Goal: Task Accomplishment & Management: Use online tool/utility

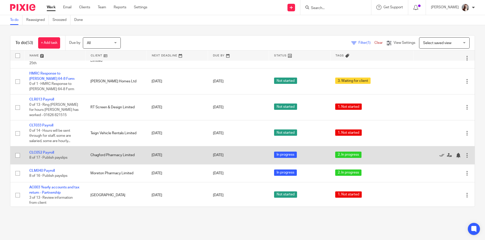
scroll to position [199, 0]
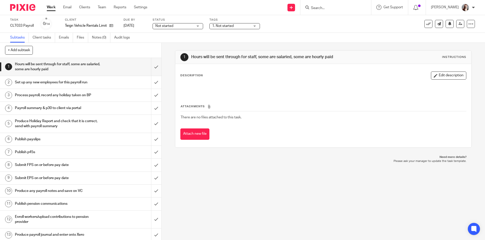
click at [196, 26] on div "Not started Not started" at bounding box center [177, 26] width 50 height 6
click at [185, 44] on li "In progress" at bounding box center [178, 44] width 50 height 10
click at [221, 27] on span "1. Not started" at bounding box center [222, 26] width 21 height 4
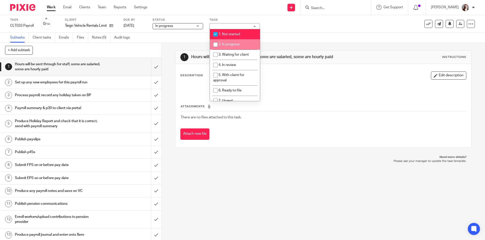
click at [224, 44] on span "2. In progress" at bounding box center [228, 45] width 21 height 4
checkbox input "true"
click at [224, 34] on span "1. Not started" at bounding box center [228, 35] width 21 height 4
checkbox input "false"
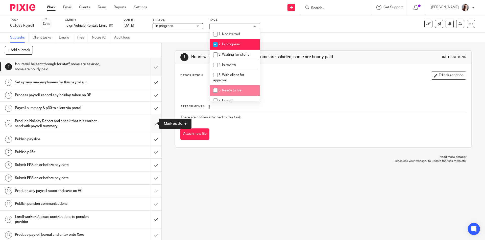
click at [149, 124] on input "submit" at bounding box center [80, 124] width 161 height 18
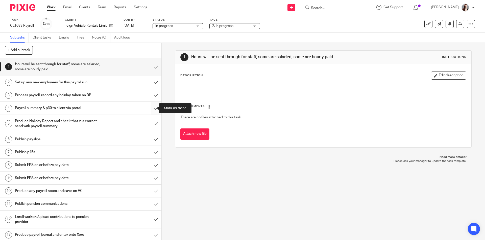
click at [150, 111] on input "submit" at bounding box center [80, 108] width 161 height 13
click at [152, 96] on input "submit" at bounding box center [80, 95] width 161 height 13
click at [152, 84] on input "submit" at bounding box center [80, 82] width 161 height 13
click at [152, 70] on input "submit" at bounding box center [80, 67] width 161 height 18
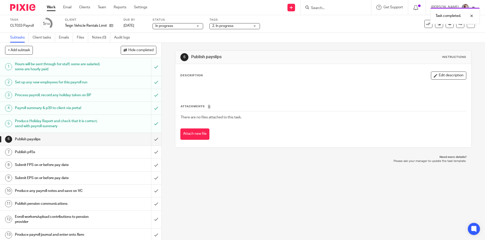
scroll to position [19, 0]
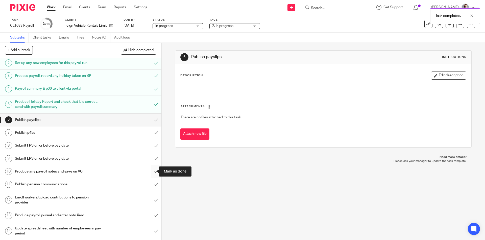
click at [151, 170] on input "submit" at bounding box center [80, 172] width 161 height 13
